Goal: Contribute content

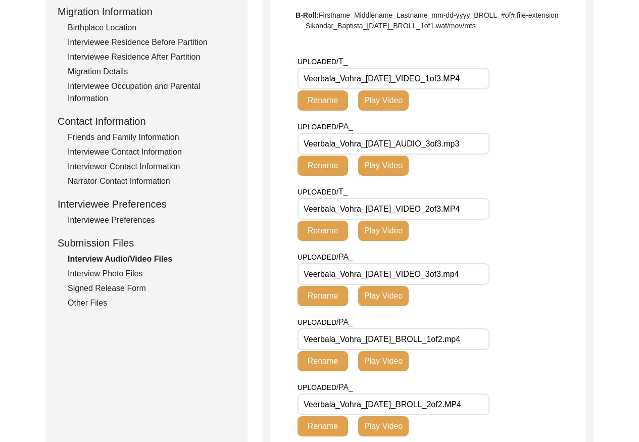
scroll to position [279, 0]
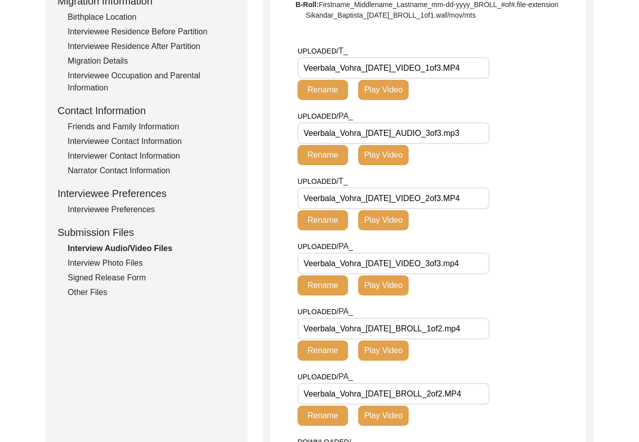
click at [416, 64] on input "Veerbala_Vohra_[DATE]_VIDEO_1of3.MP4" at bounding box center [393, 68] width 192 height 22
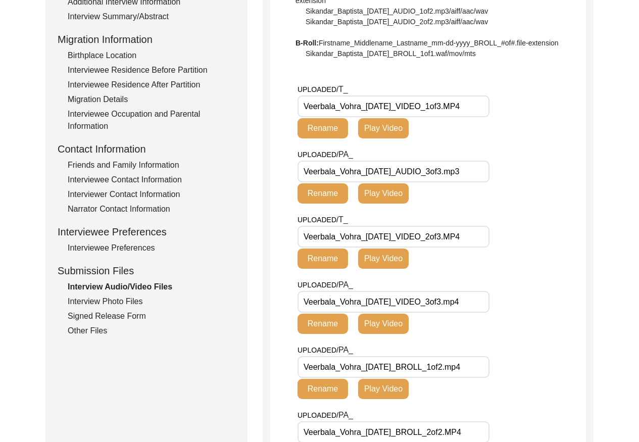
scroll to position [268, 0]
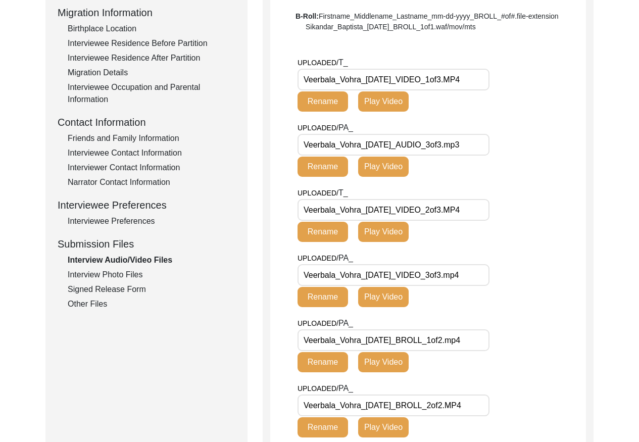
click at [419, 210] on input "Veerbala_Vohra_[DATE]_VIDEO_2of3.MP4" at bounding box center [393, 210] width 192 height 22
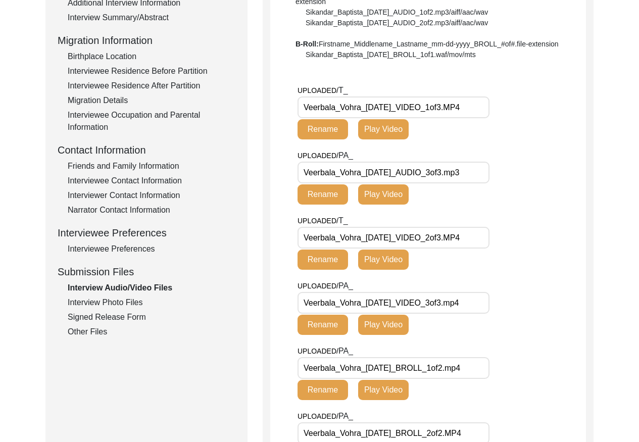
scroll to position [395, 0]
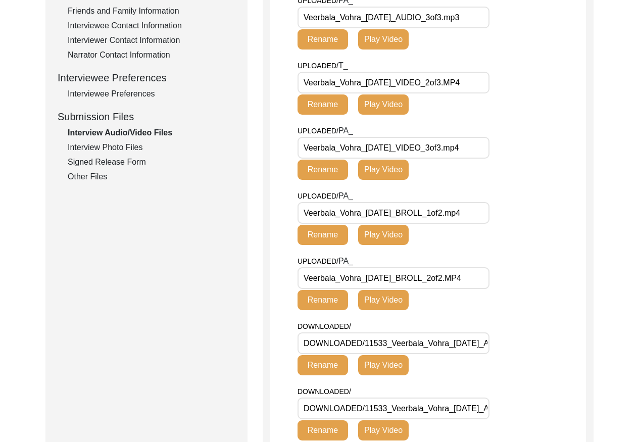
click at [120, 142] on div "Interview Photo Files" at bounding box center [152, 147] width 168 height 12
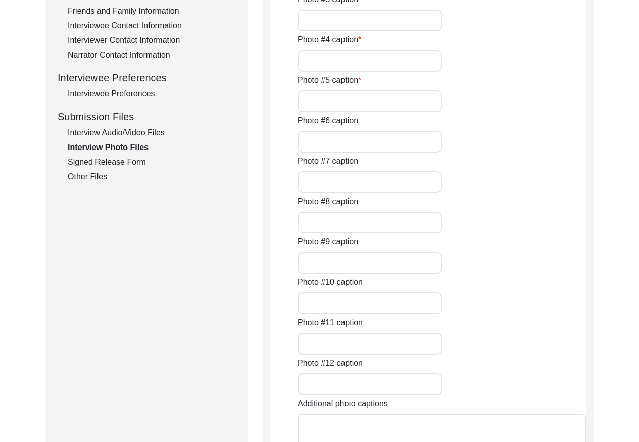
type input "[PERSON_NAME] parents (top) and chacha-chachi (bottom)"
type input "[PERSON_NAME] parents: mother [PERSON_NAME] (left) and father [PERSON_NAME] (ri…"
type input "[PERSON_NAME] husband"
type input "[PERSON_NAME] siblings"
type input "Knitted cloth by [PERSON_NAME]"
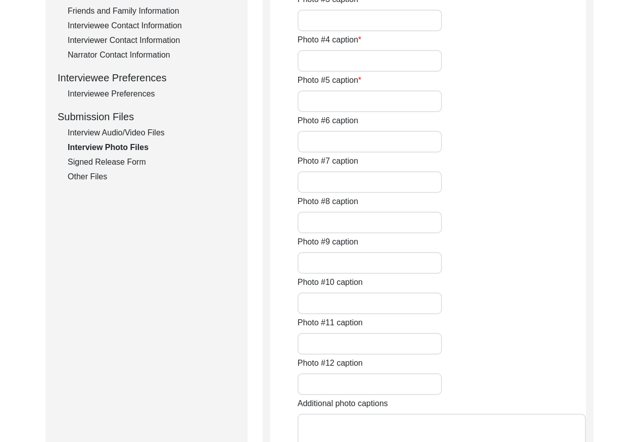
type input "3"
type input "7 images of hardcopy photographs"
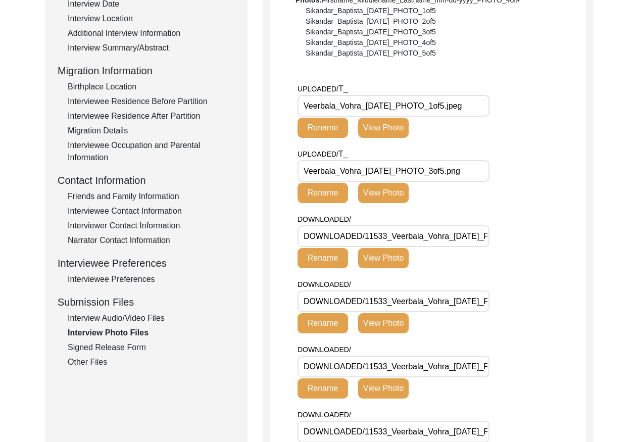
scroll to position [208, 0]
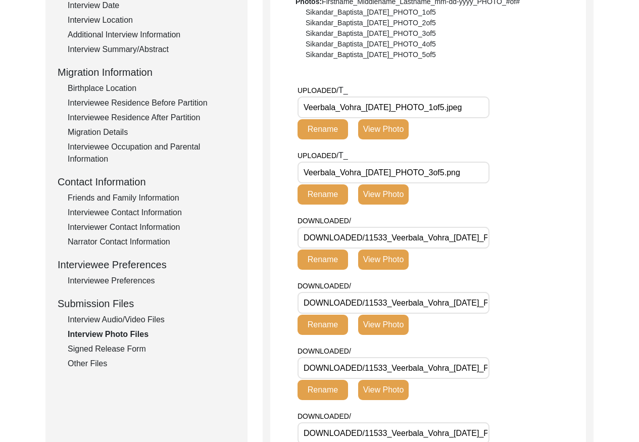
click at [416, 108] on input "Veerbala_Vohra_[DATE]_PHOTO_1of5.jpeg" at bounding box center [393, 107] width 192 height 22
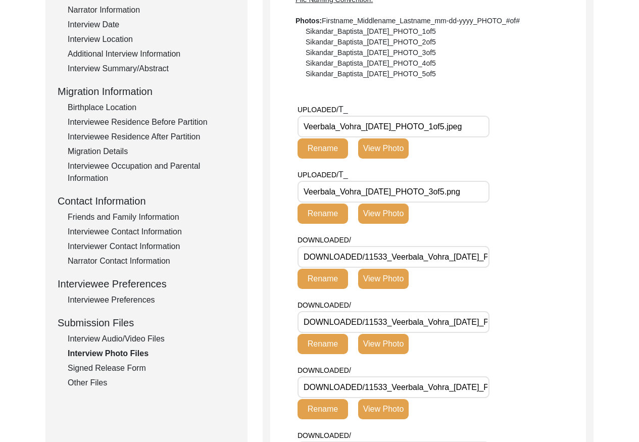
click at [151, 341] on div "Interview Audio/Video Files" at bounding box center [152, 339] width 168 height 12
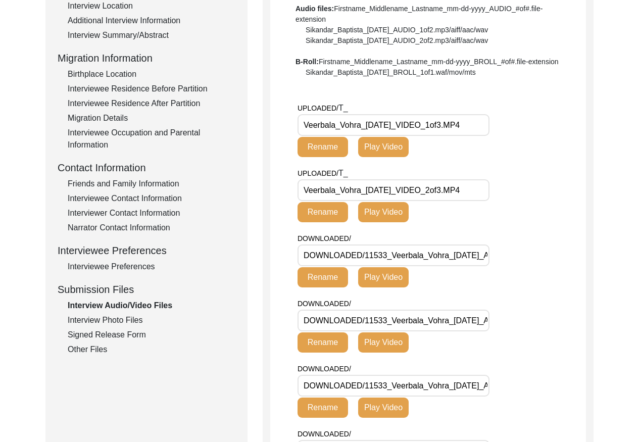
scroll to position [273, 0]
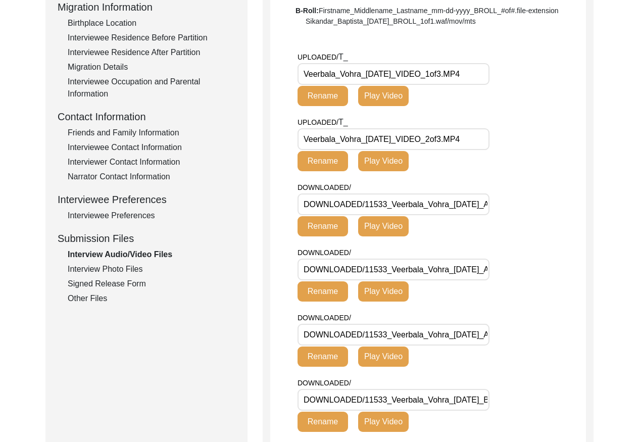
click at [121, 278] on div "Signed Release Form" at bounding box center [152, 284] width 168 height 12
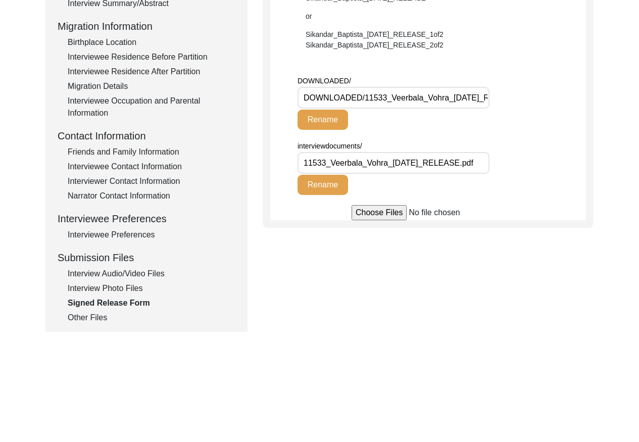
scroll to position [255, 0]
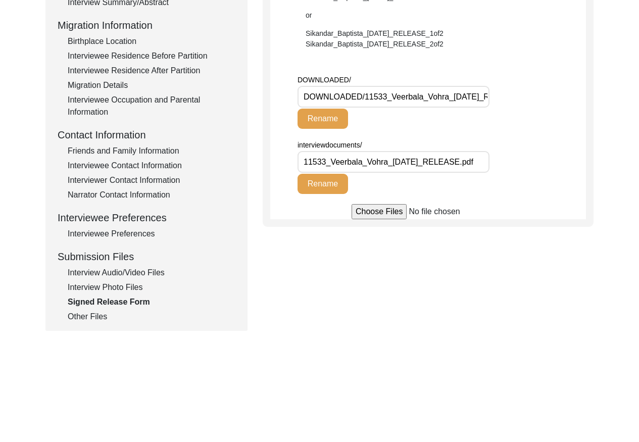
click at [101, 315] on div "Other Files" at bounding box center [152, 317] width 168 height 12
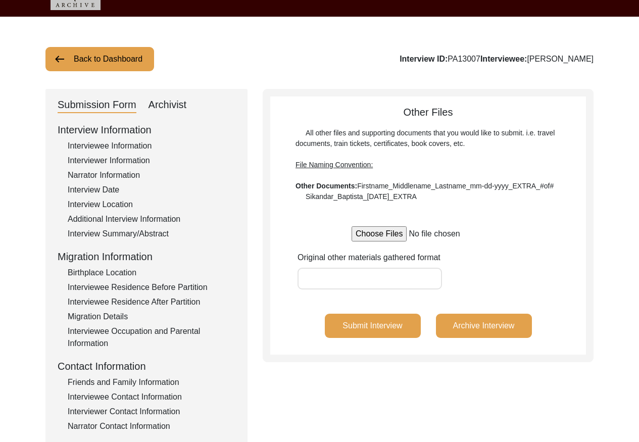
scroll to position [17, 0]
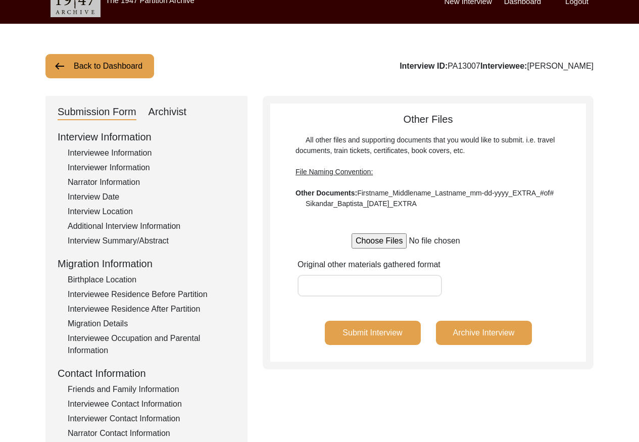
drag, startPoint x: 89, startPoint y: 67, endPoint x: 96, endPoint y: 58, distance: 11.8
click at [92, 61] on button "Back to Dashboard" at bounding box center [99, 66] width 109 height 24
